Goal: Browse casually

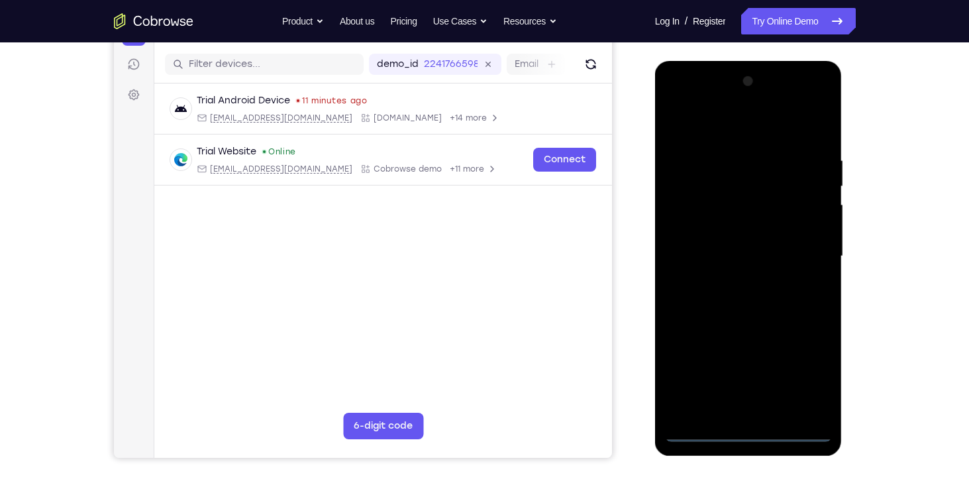
click at [756, 431] on div at bounding box center [748, 256] width 167 height 371
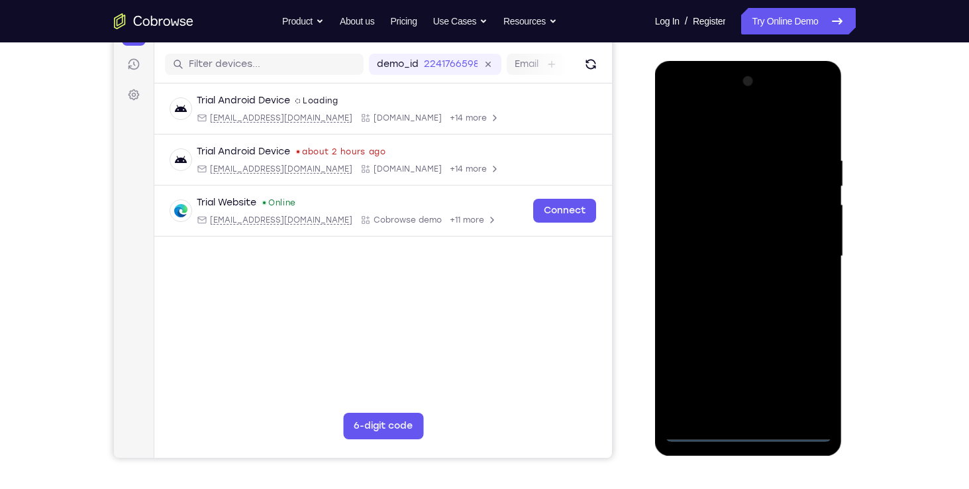
click at [801, 356] on div at bounding box center [748, 256] width 167 height 371
click at [803, 364] on div at bounding box center [748, 256] width 167 height 371
click at [746, 123] on div at bounding box center [748, 256] width 167 height 371
click at [801, 253] on div at bounding box center [748, 256] width 167 height 371
click at [733, 409] on div at bounding box center [748, 256] width 167 height 371
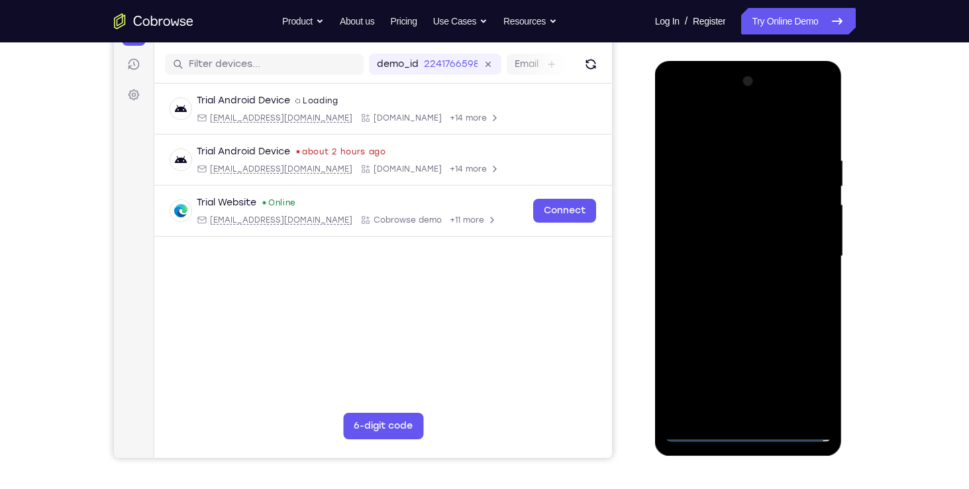
click at [742, 246] on div at bounding box center [748, 256] width 167 height 371
click at [742, 226] on div at bounding box center [748, 256] width 167 height 371
click at [744, 256] on div at bounding box center [748, 256] width 167 height 371
click at [779, 290] on div at bounding box center [748, 256] width 167 height 371
click at [778, 298] on div at bounding box center [748, 256] width 167 height 371
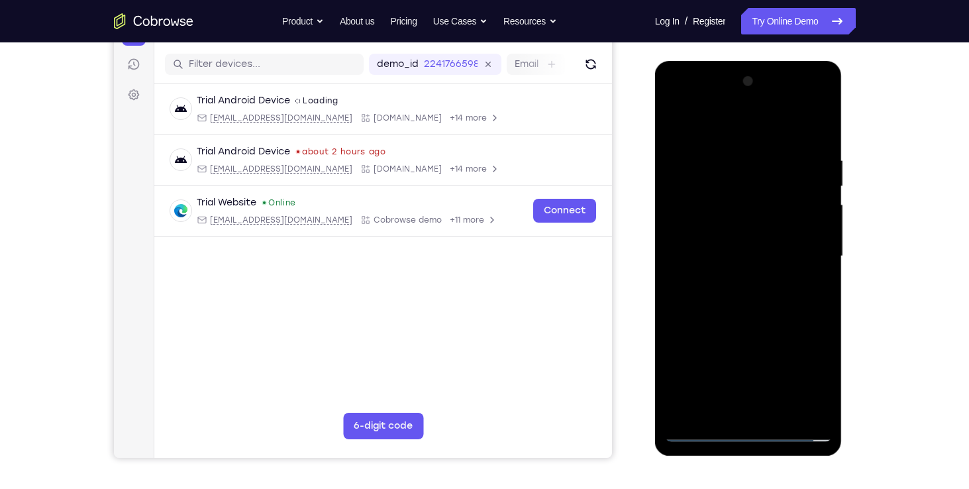
click at [778, 298] on div at bounding box center [748, 256] width 167 height 371
click at [815, 140] on div at bounding box center [748, 256] width 167 height 371
click at [729, 157] on div at bounding box center [748, 256] width 167 height 371
click at [816, 121] on div at bounding box center [748, 256] width 167 height 371
click at [727, 151] on div at bounding box center [748, 256] width 167 height 371
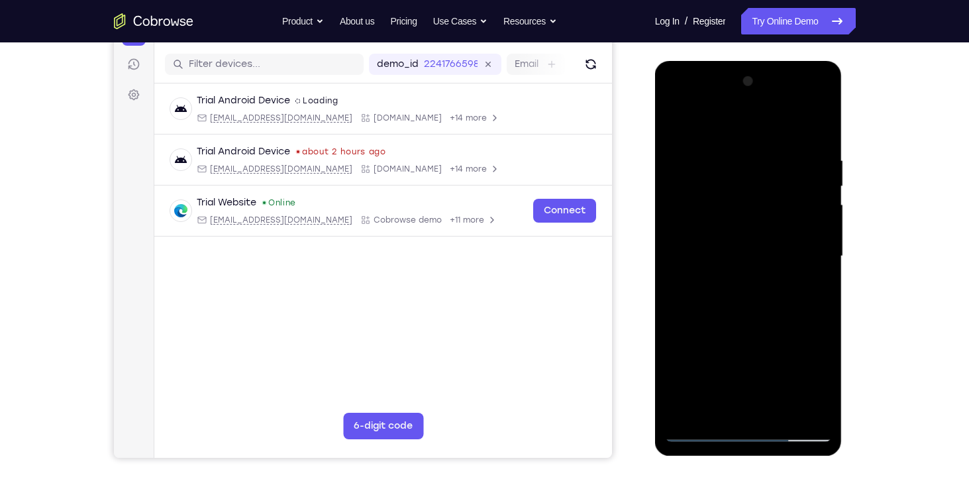
click at [816, 127] on div at bounding box center [748, 256] width 167 height 371
click at [818, 119] on div at bounding box center [748, 256] width 167 height 371
click at [777, 144] on div at bounding box center [748, 256] width 167 height 371
click at [724, 171] on div at bounding box center [748, 256] width 167 height 371
click at [675, 118] on div at bounding box center [748, 256] width 167 height 371
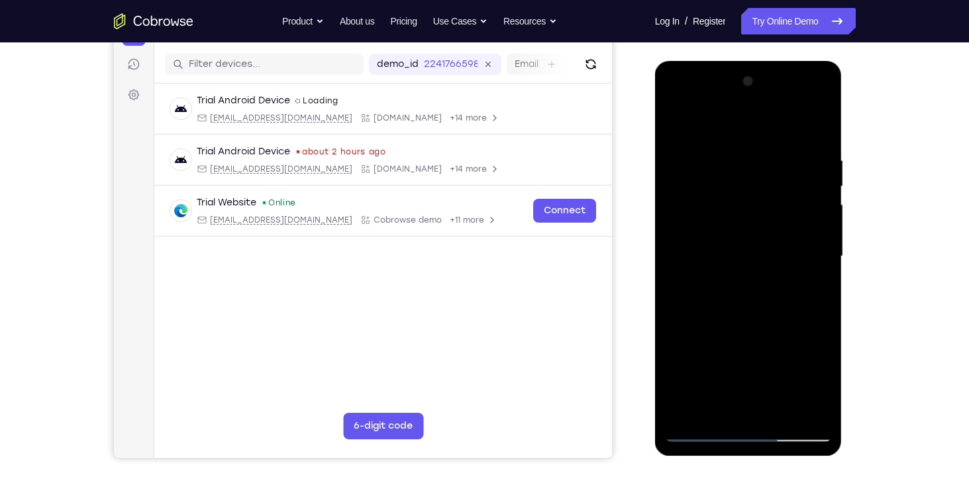
click at [679, 119] on div at bounding box center [748, 256] width 167 height 371
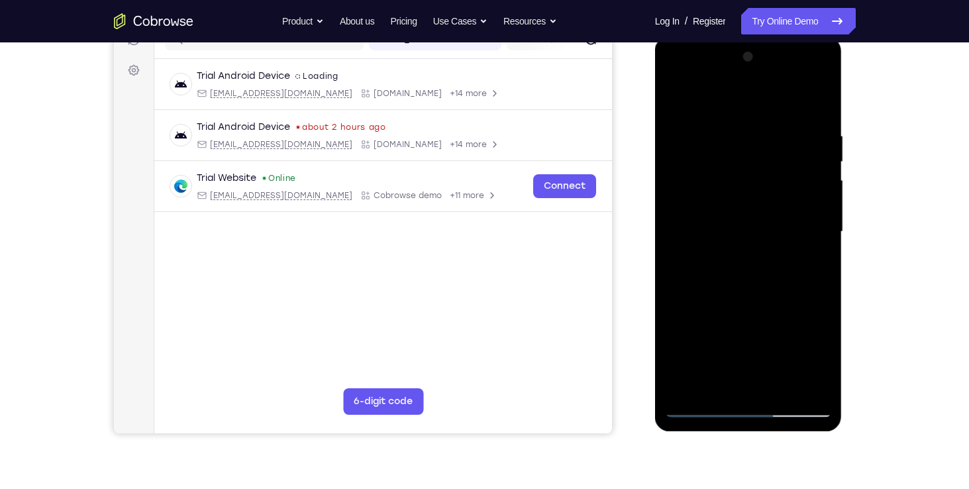
scroll to position [164, 0]
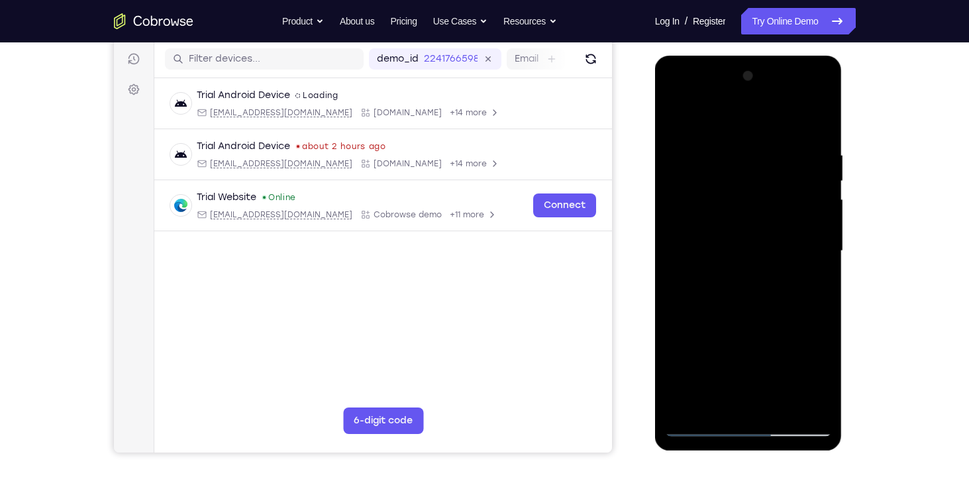
click at [777, 402] on div at bounding box center [748, 251] width 167 height 371
click at [726, 322] on div at bounding box center [748, 251] width 167 height 371
click at [680, 356] on div at bounding box center [748, 251] width 167 height 371
click at [747, 246] on div at bounding box center [748, 251] width 167 height 371
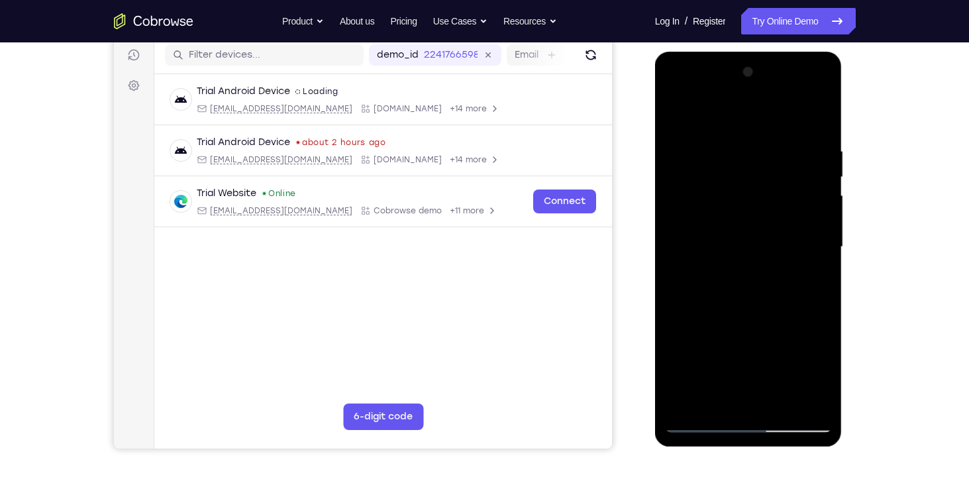
scroll to position [168, 0]
click at [822, 248] on div at bounding box center [748, 246] width 167 height 371
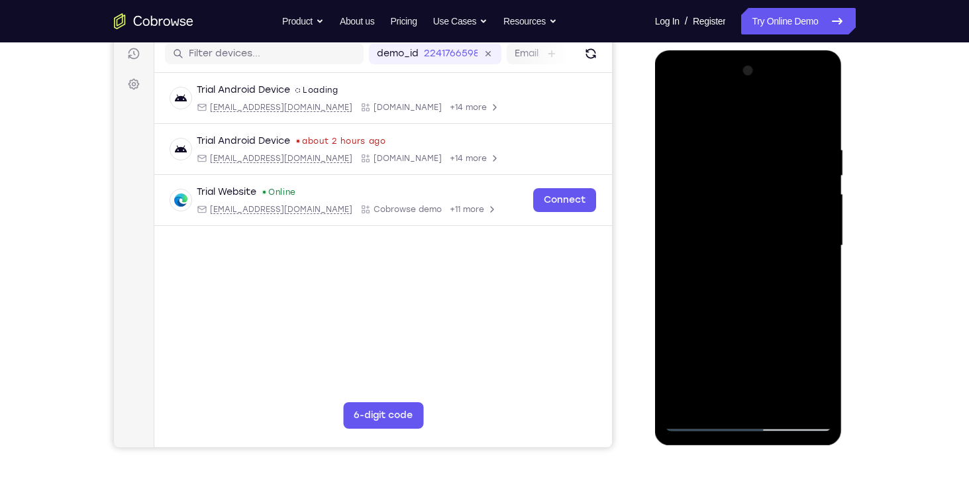
click at [824, 249] on div at bounding box center [748, 245] width 167 height 371
drag, startPoint x: 824, startPoint y: 249, endPoint x: 811, endPoint y: 244, distance: 14.3
click at [811, 244] on div at bounding box center [748, 245] width 167 height 371
click at [672, 103] on div at bounding box center [748, 245] width 167 height 371
click at [674, 107] on div at bounding box center [748, 245] width 167 height 371
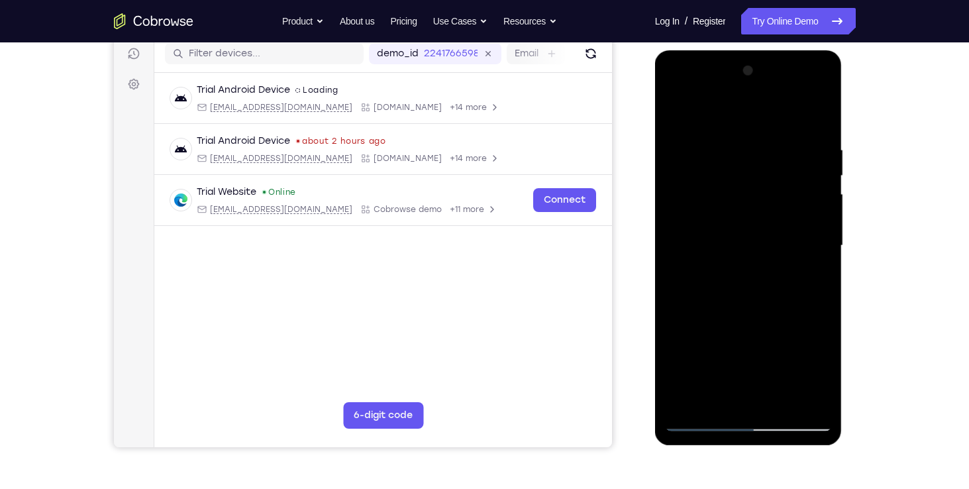
click at [783, 401] on div at bounding box center [748, 245] width 167 height 371
click at [689, 356] on div at bounding box center [748, 245] width 167 height 371
click at [695, 107] on div at bounding box center [748, 245] width 167 height 371
click at [694, 150] on div at bounding box center [748, 245] width 167 height 371
click at [690, 146] on div at bounding box center [748, 245] width 167 height 371
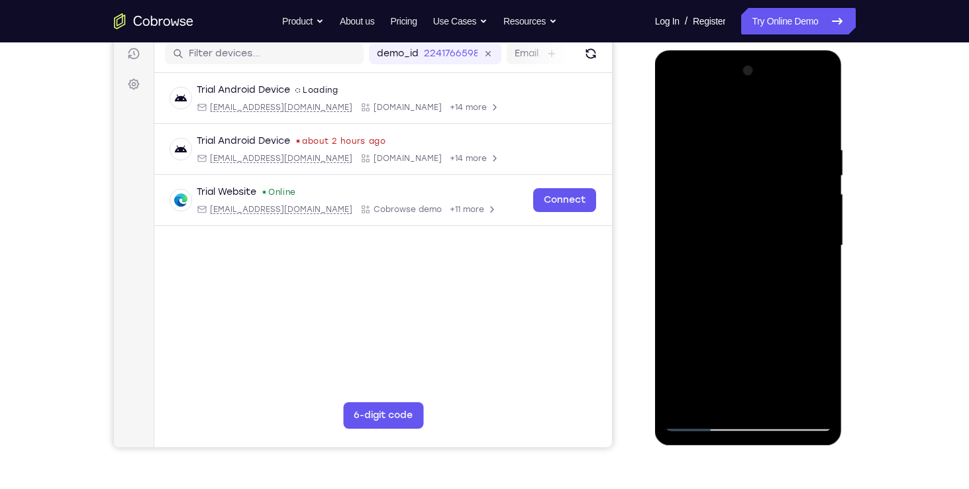
click at [811, 111] on div at bounding box center [748, 245] width 167 height 371
click at [682, 398] on div at bounding box center [748, 245] width 167 height 371
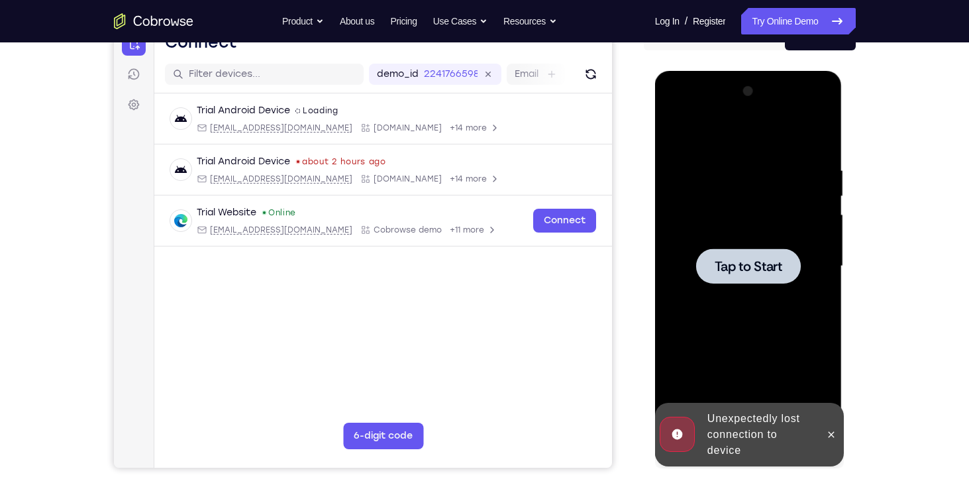
scroll to position [133, 0]
